Goal: Use online tool/utility: Utilize a website feature to perform a specific function

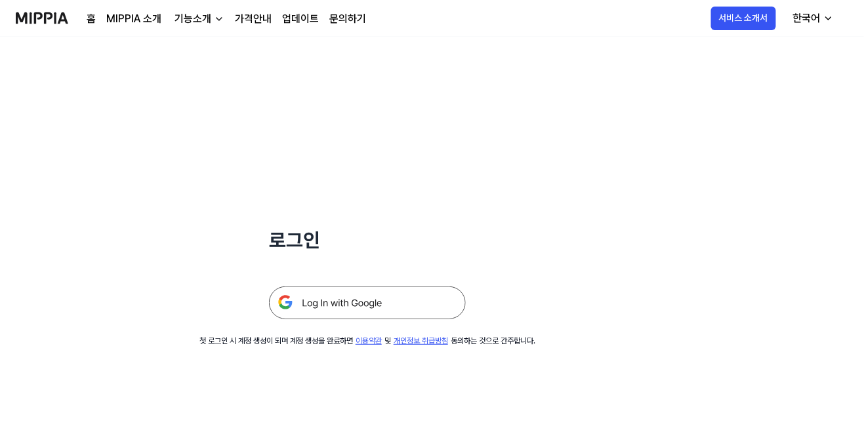
click at [379, 300] on img at bounding box center [367, 303] width 197 height 33
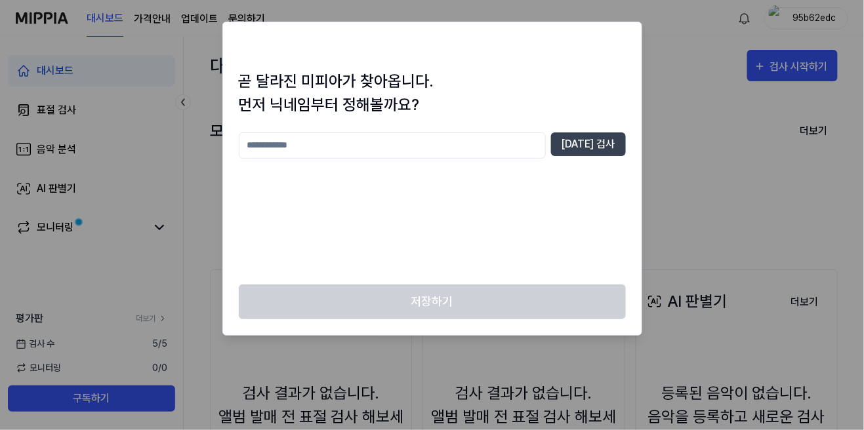
click at [482, 148] on input "text" at bounding box center [392, 146] width 307 height 26
type input "*"
type input "******"
click at [597, 136] on button "[DATE] 검사" at bounding box center [588, 145] width 75 height 24
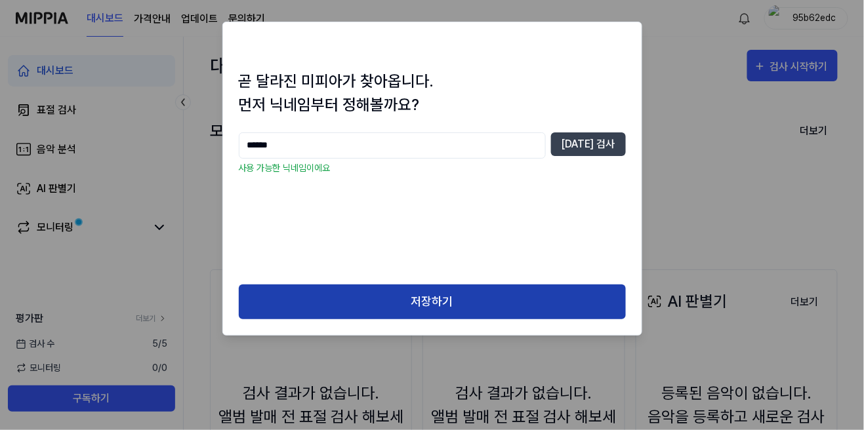
click at [528, 294] on button "저장하기" at bounding box center [432, 302] width 387 height 35
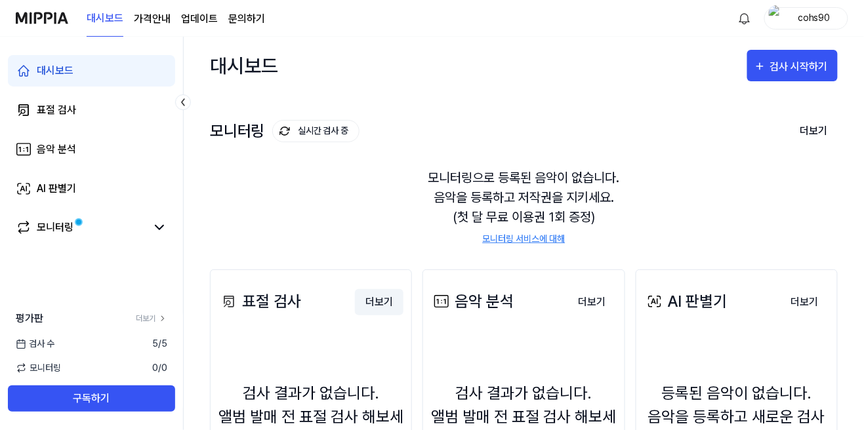
click at [386, 296] on button "더보기" at bounding box center [379, 302] width 49 height 26
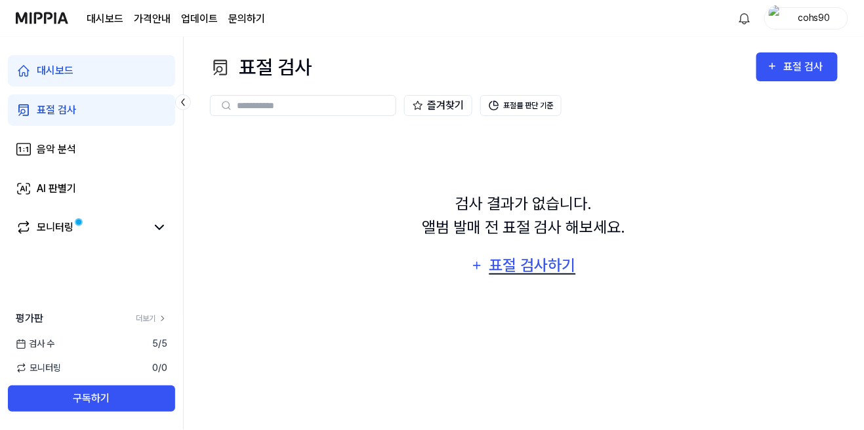
click at [527, 278] on div "표절 검사하기" at bounding box center [532, 265] width 89 height 25
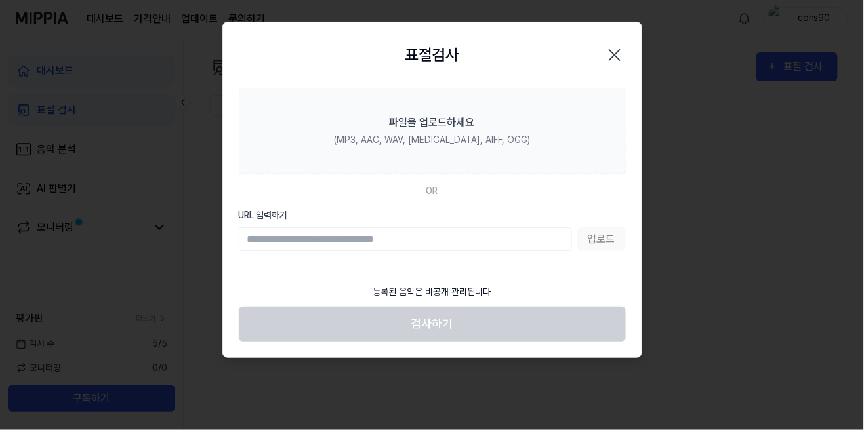
click at [476, 242] on input "URL 입력하기" at bounding box center [405, 240] width 333 height 24
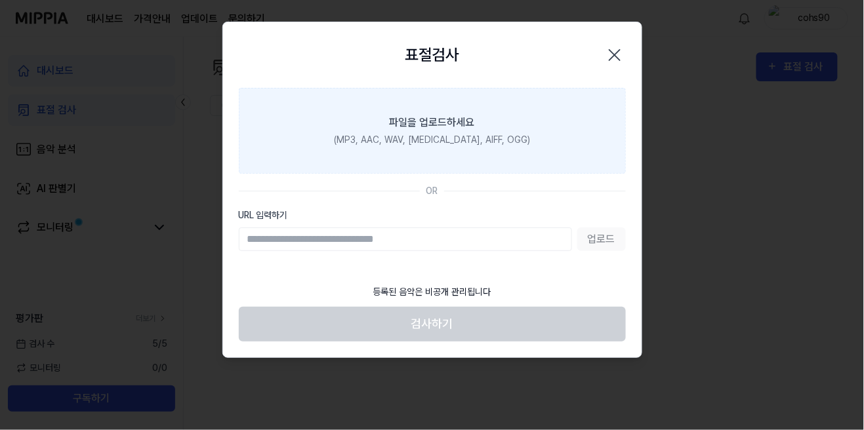
click at [467, 142] on div "(MP3, AAC, WAV, [MEDICAL_DATA], AIFF, OGG)" at bounding box center [432, 140] width 196 height 14
click at [0, 0] on input "파일을 업로드하세요 (MP3, AAC, WAV, [MEDICAL_DATA], AIFF, OGG)" at bounding box center [0, 0] width 0 height 0
click at [454, 119] on div "파일을 업로드하세요" at bounding box center [432, 123] width 85 height 16
click at [0, 0] on input "파일을 업로드하세요 (MP3, AAC, WAV, [MEDICAL_DATA], AIFF, OGG)" at bounding box center [0, 0] width 0 height 0
